Goal: Task Accomplishment & Management: Use online tool/utility

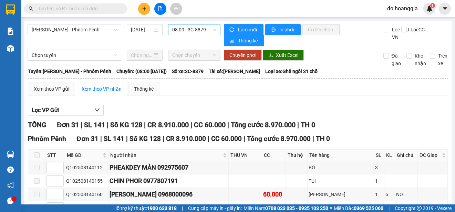
click at [194, 29] on span "08:00 - 3C-8879" at bounding box center [194, 29] width 44 height 10
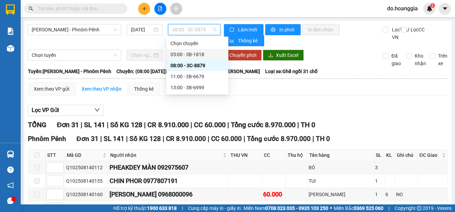
click at [205, 55] on div "05:00 - 3B-1818" at bounding box center [198, 55] width 54 height 8
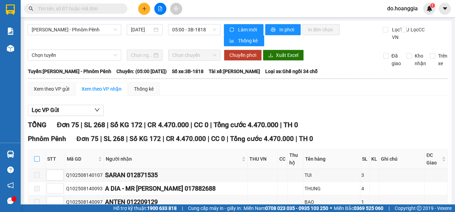
click at [37, 158] on input "checkbox" at bounding box center [37, 159] width 6 height 6
checkbox input "true"
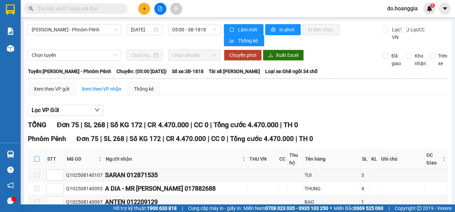
checkbox input "true"
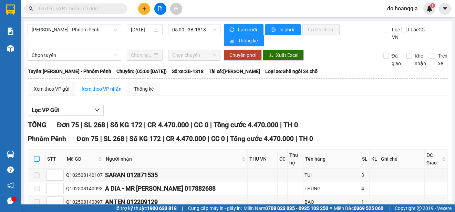
checkbox input "true"
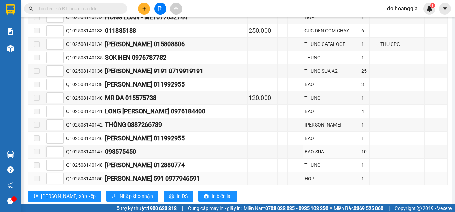
scroll to position [1003, 0]
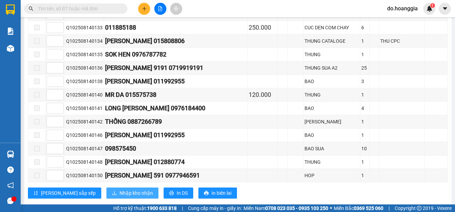
click at [120, 189] on span "Nhập kho nhận" at bounding box center [136, 193] width 33 height 8
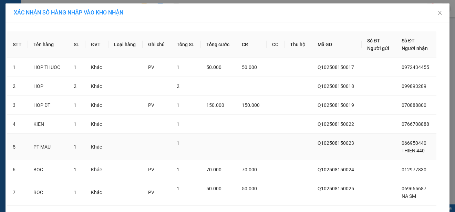
scroll to position [90, 0]
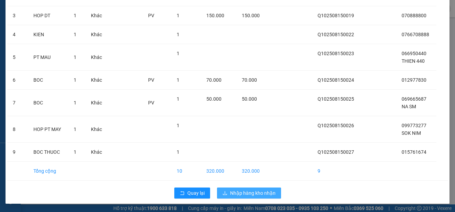
click at [257, 191] on span "Nhập hàng kho nhận" at bounding box center [252, 193] width 45 height 8
